Goal: Task Accomplishment & Management: Manage account settings

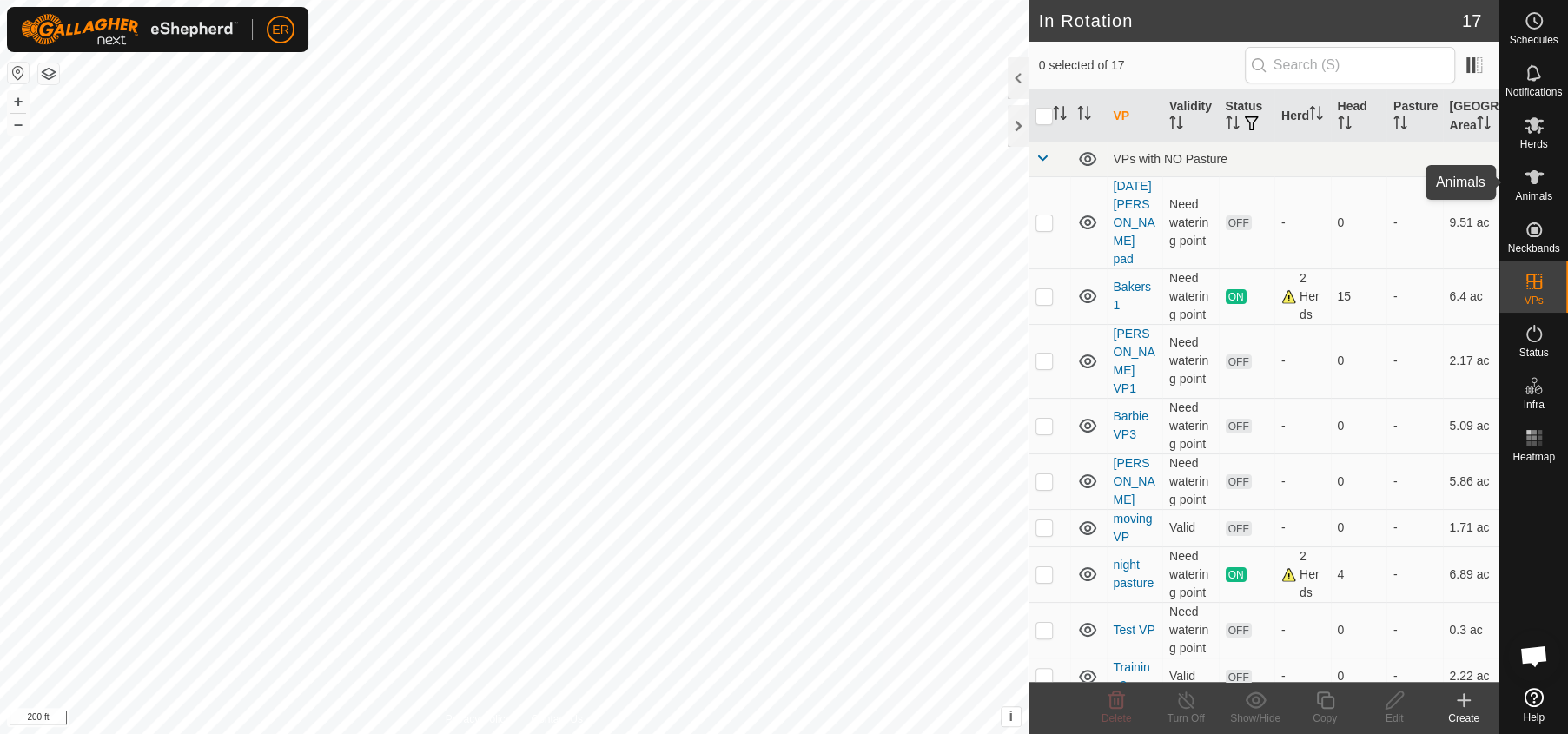
scroll to position [13848, 0]
click at [1525, 119] on icon at bounding box center [1534, 125] width 20 height 20
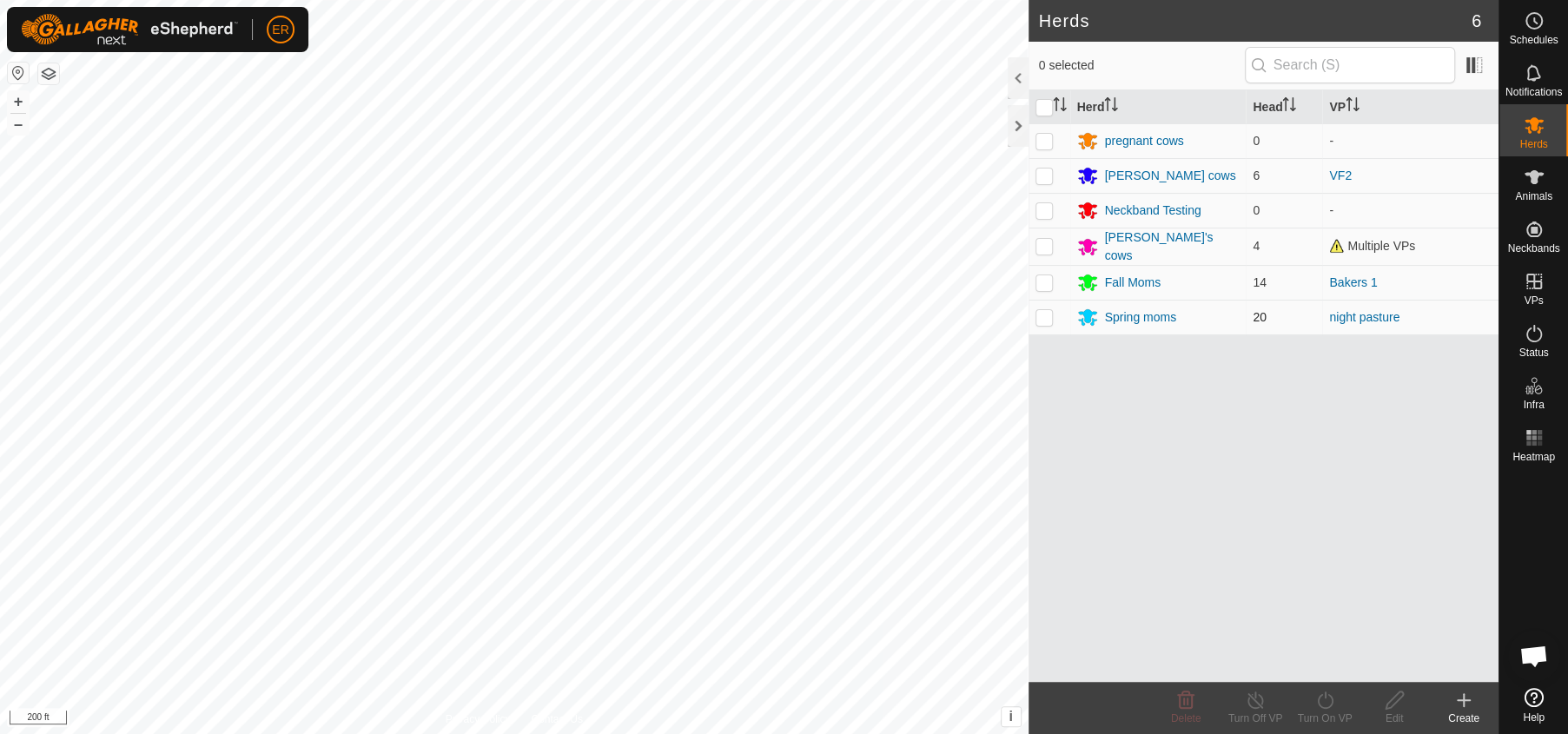
click at [1046, 312] on p-checkbox at bounding box center [1043, 317] width 18 height 14
checkbox input "false"
click at [1527, 659] on span "Open chat" at bounding box center [1533, 657] width 29 height 24
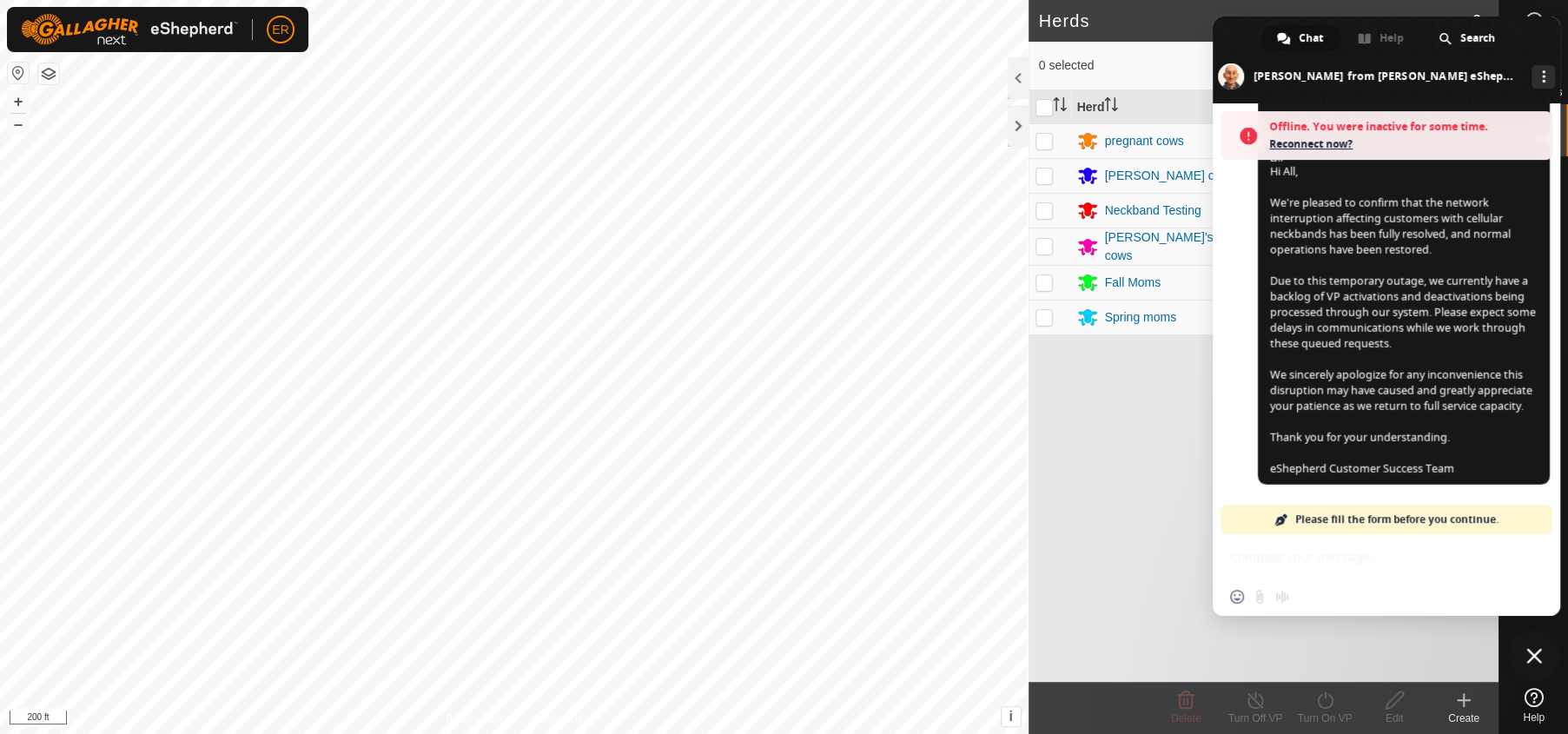
scroll to position [13903, 0]
click at [1532, 657] on span "Close chat" at bounding box center [1534, 655] width 16 height 16
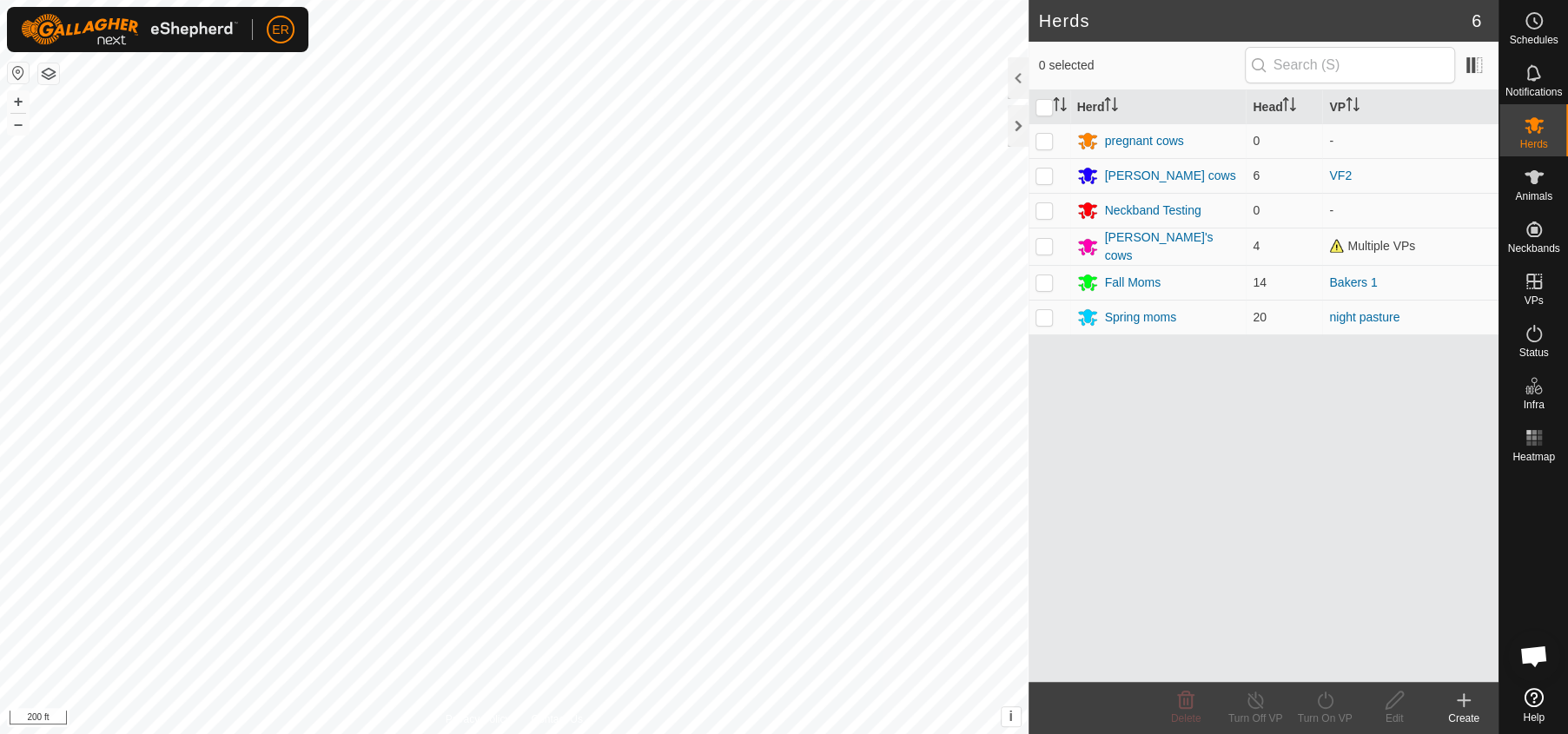
click at [1211, 0] on html "ER Schedules Notifications Herds Animals Neckbands VPs Status Infra Heatmap Hel…" at bounding box center [784, 367] width 1568 height 734
click at [281, 29] on span "ER" at bounding box center [280, 30] width 17 height 19
click at [336, 135] on link "Logout" at bounding box center [360, 133] width 172 height 28
